Goal: Information Seeking & Learning: Learn about a topic

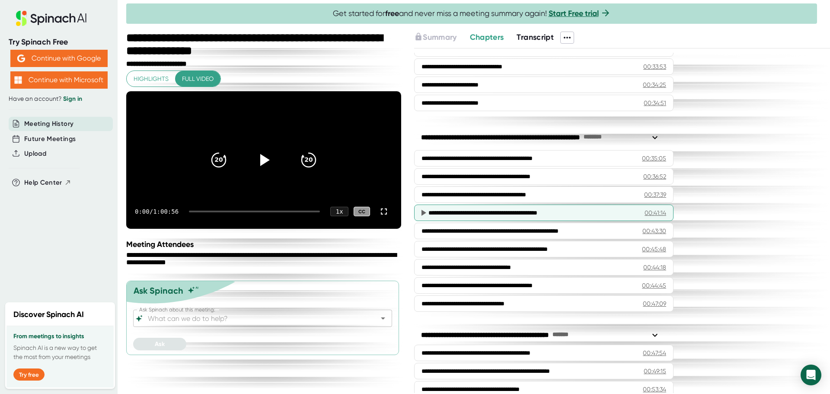
scroll to position [692, 0]
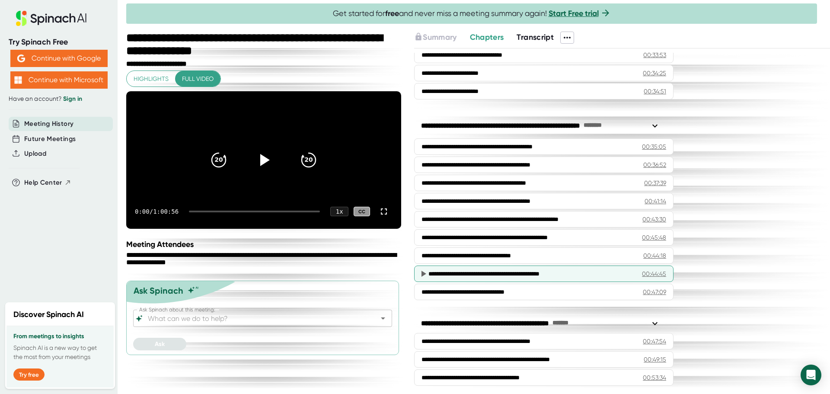
click at [427, 275] on icon at bounding box center [423, 274] width 10 height 10
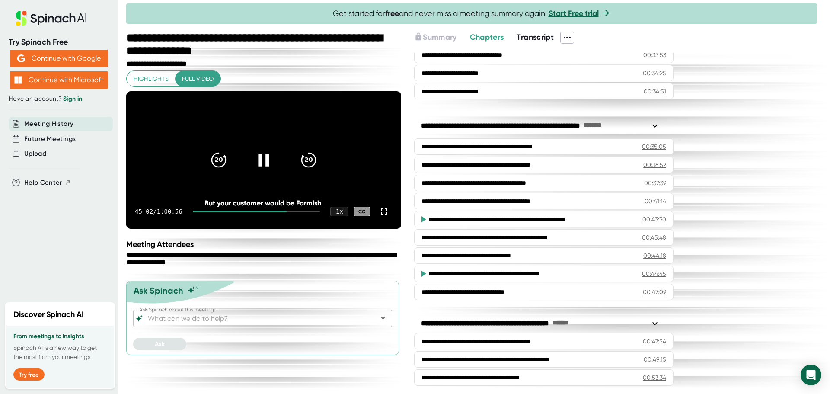
click at [261, 163] on icon at bounding box center [263, 160] width 11 height 13
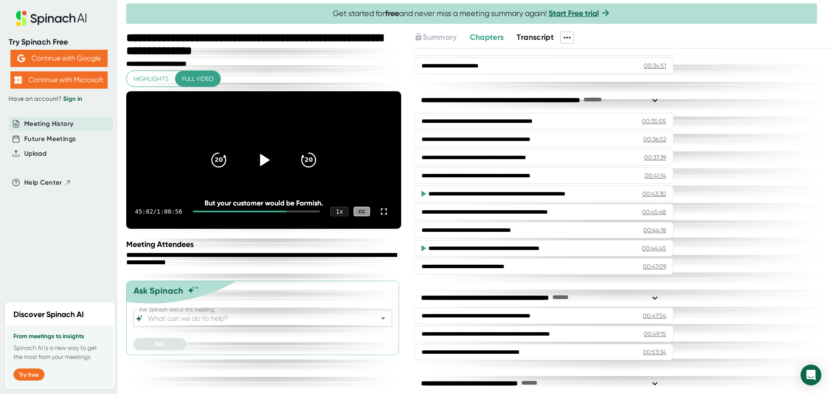
scroll to position [371, 0]
